Goal: Task Accomplishment & Management: Use online tool/utility

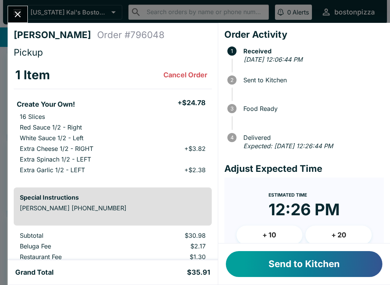
click at [273, 268] on button "Send to Kitchen" at bounding box center [304, 264] width 157 height 26
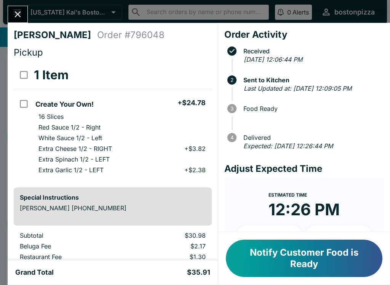
click at [17, 11] on icon "Close" at bounding box center [18, 14] width 10 height 10
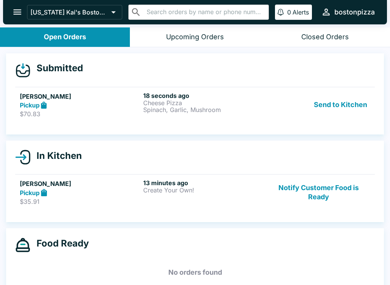
click at [193, 108] on p "Spinach, Garlic, Mushroom" at bounding box center [203, 109] width 120 height 7
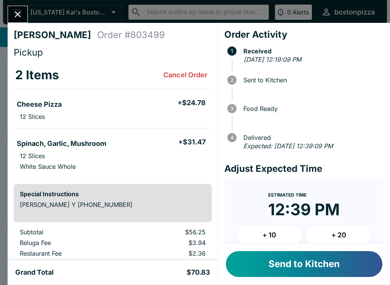
click at [308, 258] on button "Send to Kitchen" at bounding box center [304, 264] width 157 height 26
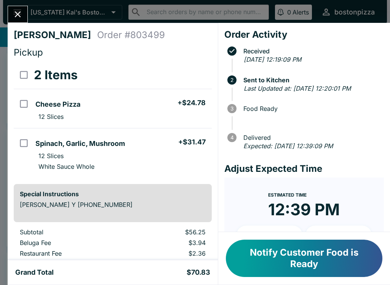
click at [16, 7] on button "Close" at bounding box center [17, 14] width 19 height 16
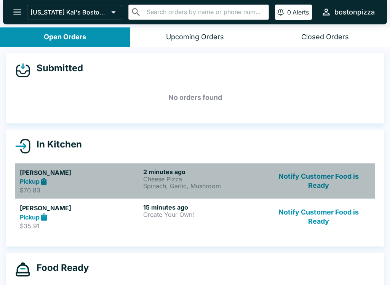
click at [197, 181] on p "Cheese Pizza" at bounding box center [203, 179] width 120 height 7
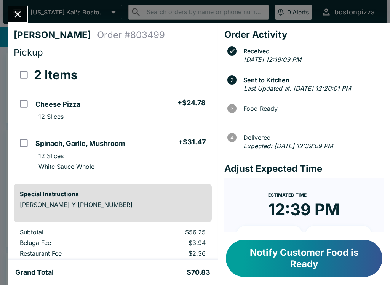
click at [15, 0] on div "[PERSON_NAME] Y Order # 803499 Pickup 2 Items Cheese Pizza + $24.78 12 Slices S…" at bounding box center [195, 142] width 390 height 285
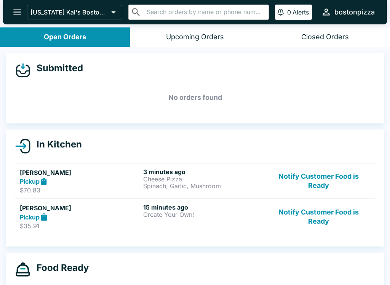
click at [11, 10] on button "open drawer" at bounding box center [17, 11] width 19 height 19
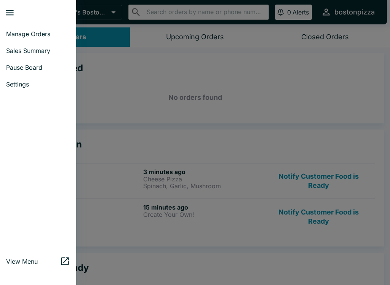
click at [337, 79] on div at bounding box center [195, 142] width 390 height 285
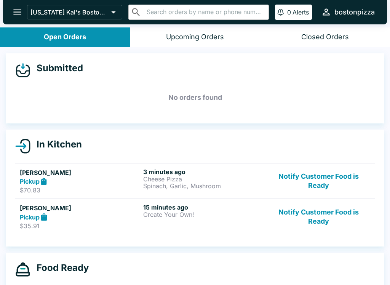
click at [329, 216] on button "Notify Customer Food is Ready" at bounding box center [318, 217] width 103 height 26
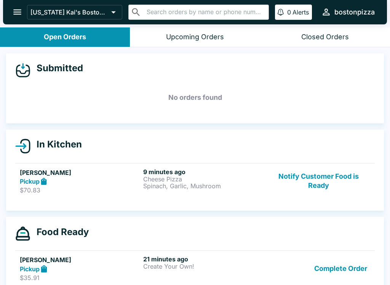
click at [353, 266] on button "Complete Order" at bounding box center [340, 268] width 59 height 26
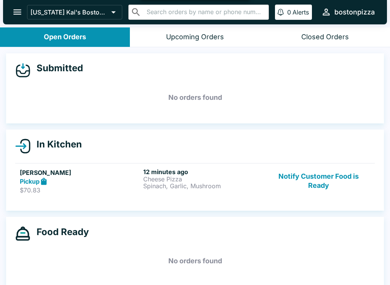
click at [210, 188] on p "Spinach, Garlic, Mushroom" at bounding box center [203, 186] width 120 height 7
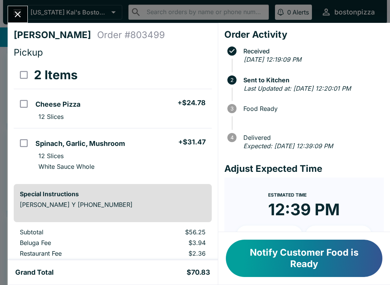
click at [21, 10] on icon "Close" at bounding box center [18, 14] width 10 height 10
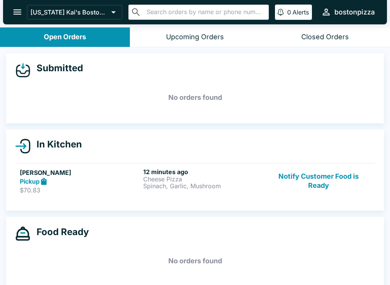
click at [316, 173] on button "Notify Customer Food is Ready" at bounding box center [318, 181] width 103 height 26
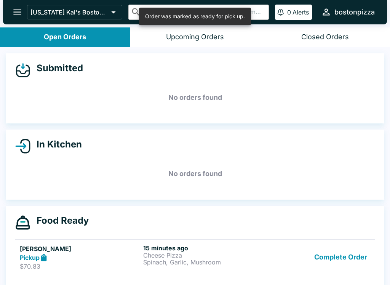
click at [327, 257] on button "Complete Order" at bounding box center [340, 257] width 59 height 26
